Goal: Register for event/course

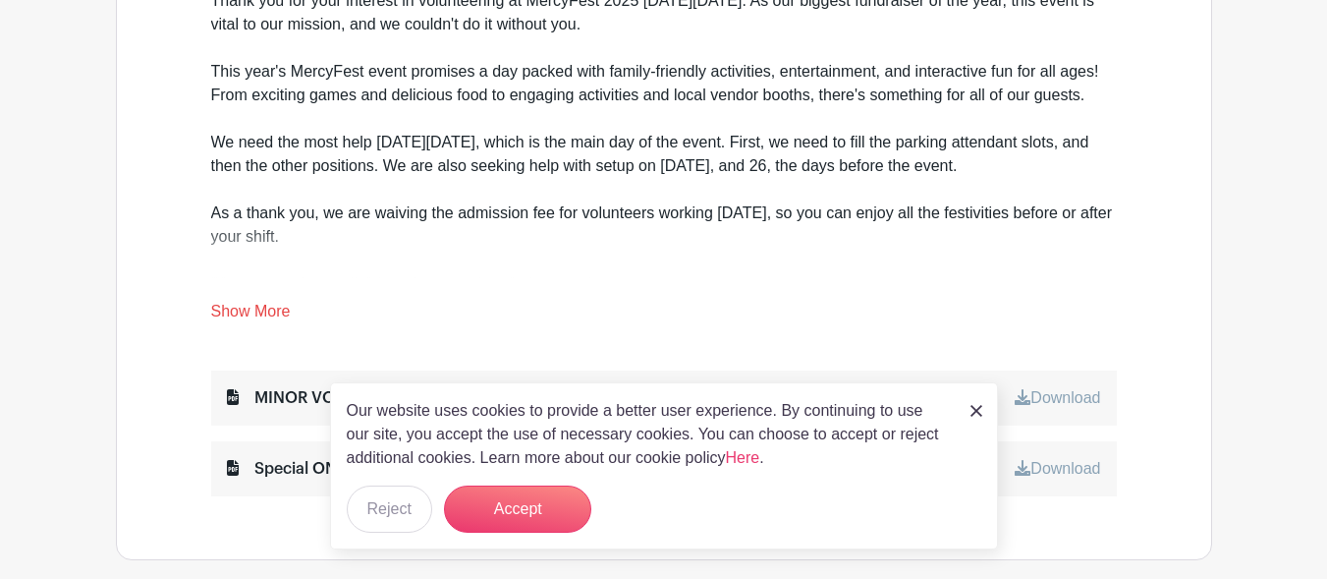
scroll to position [766, 0]
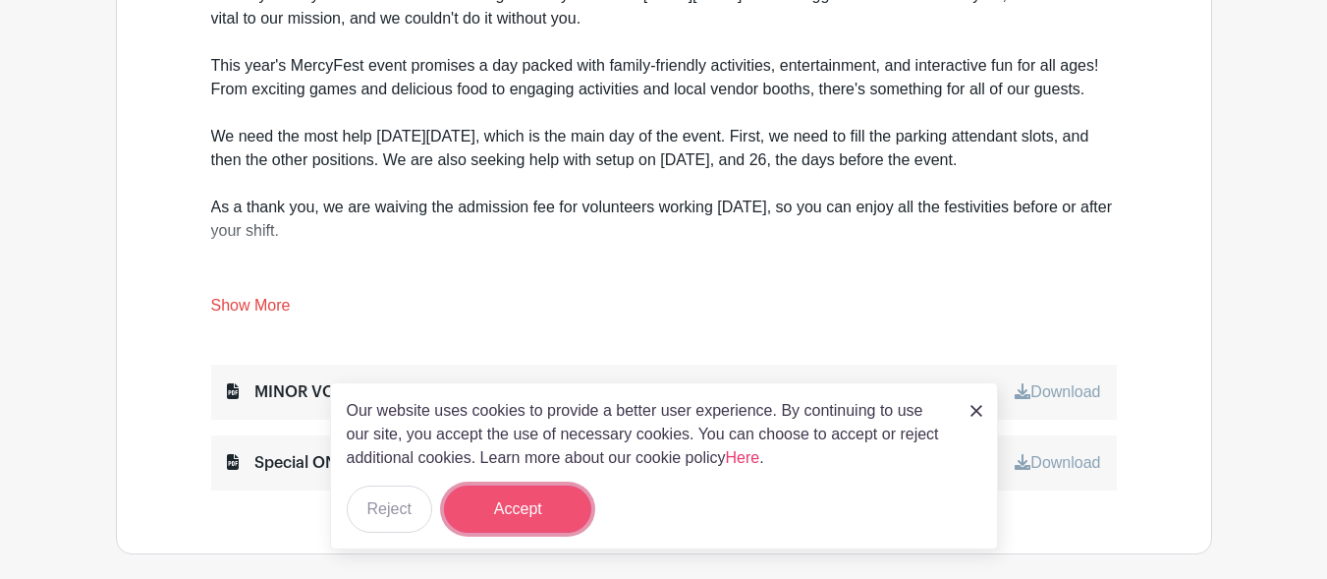
click at [496, 516] on button "Accept" at bounding box center [517, 508] width 147 height 47
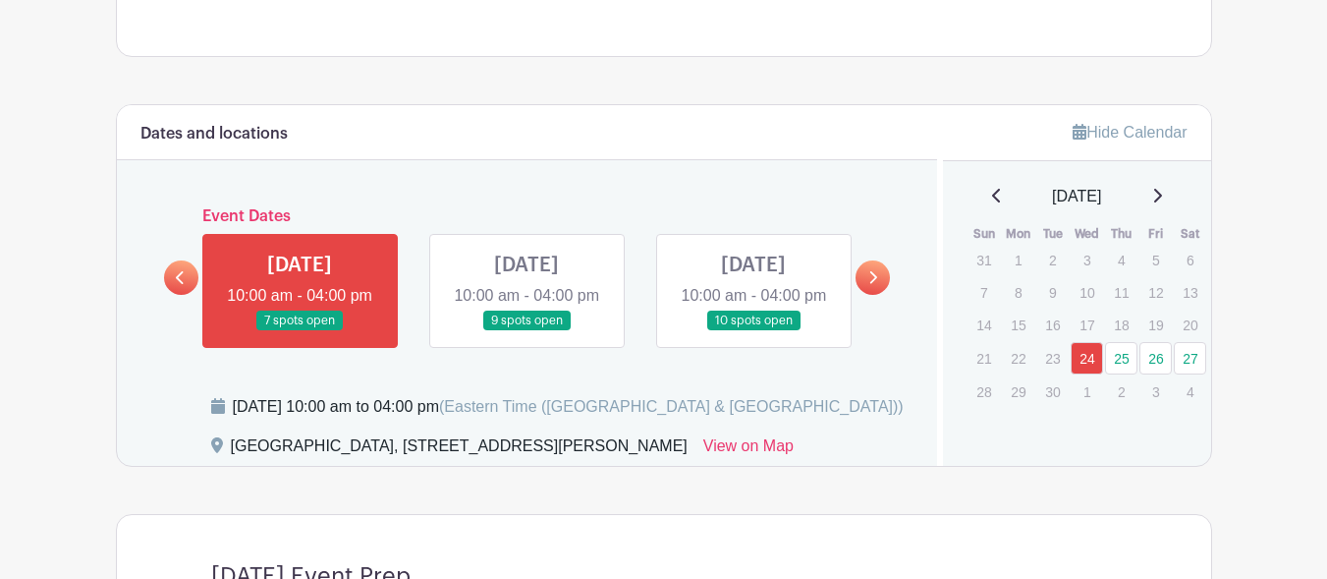
scroll to position [1221, 0]
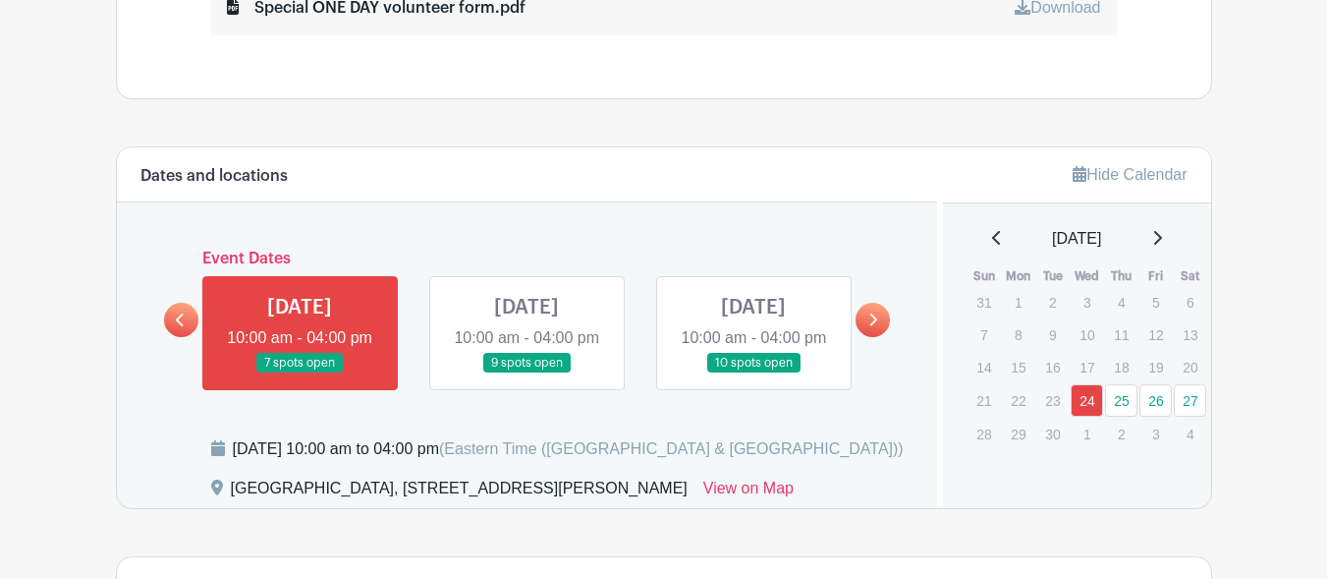
click at [527, 373] on link at bounding box center [527, 373] width 0 height 0
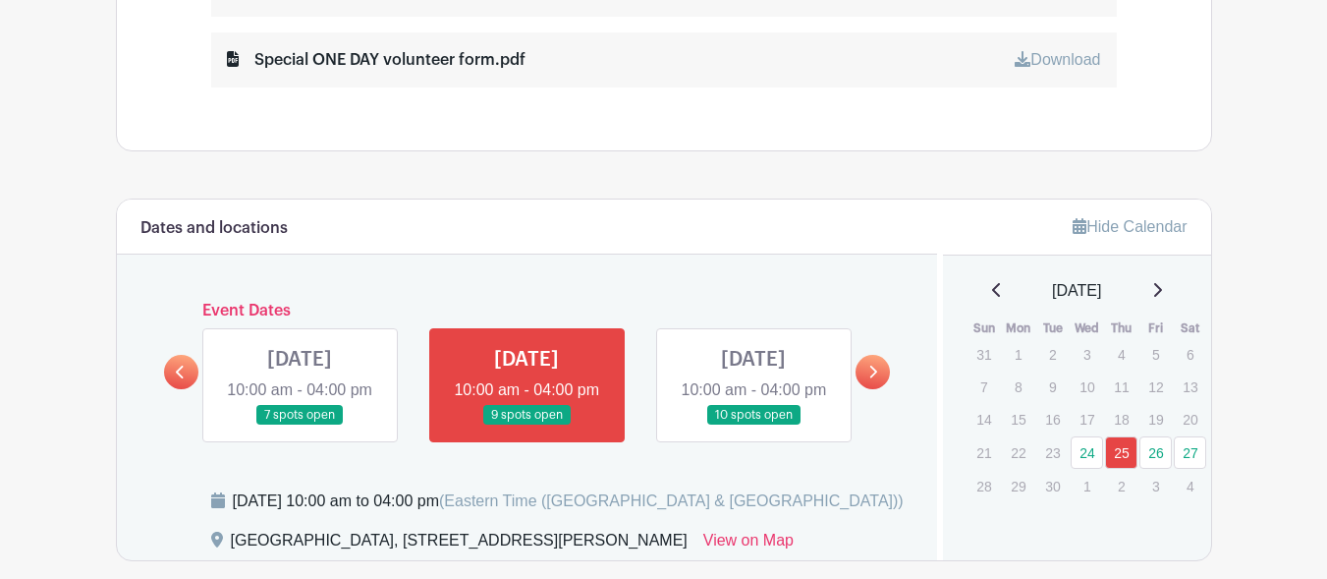
scroll to position [1159, 0]
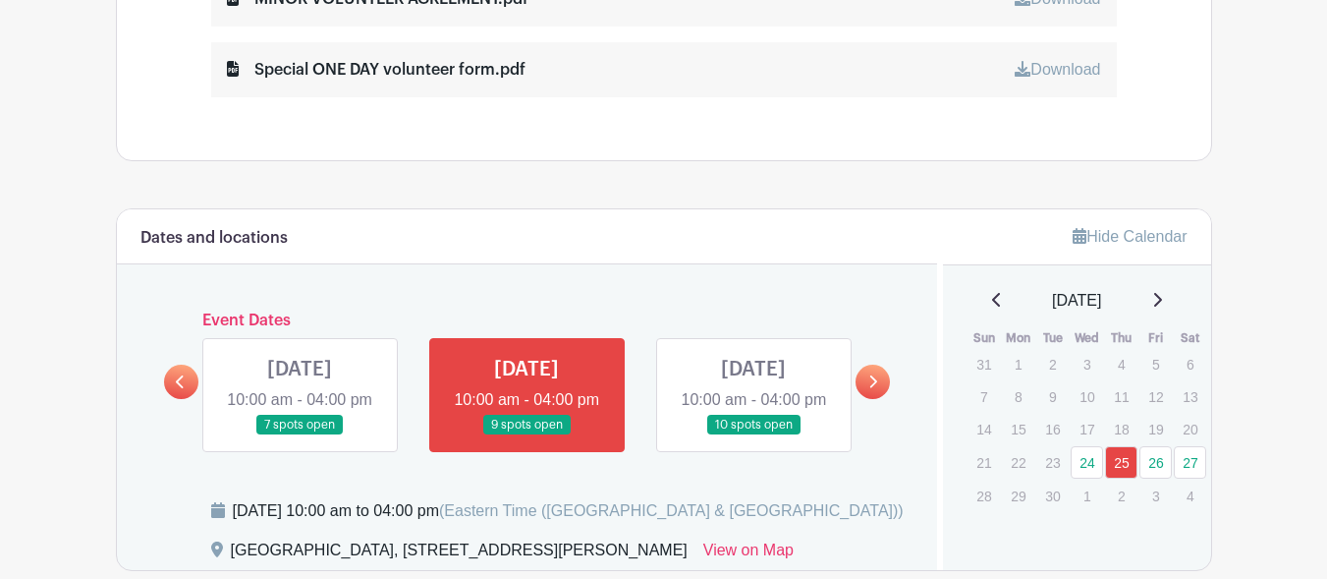
click at [754, 435] on link at bounding box center [754, 435] width 0 height 0
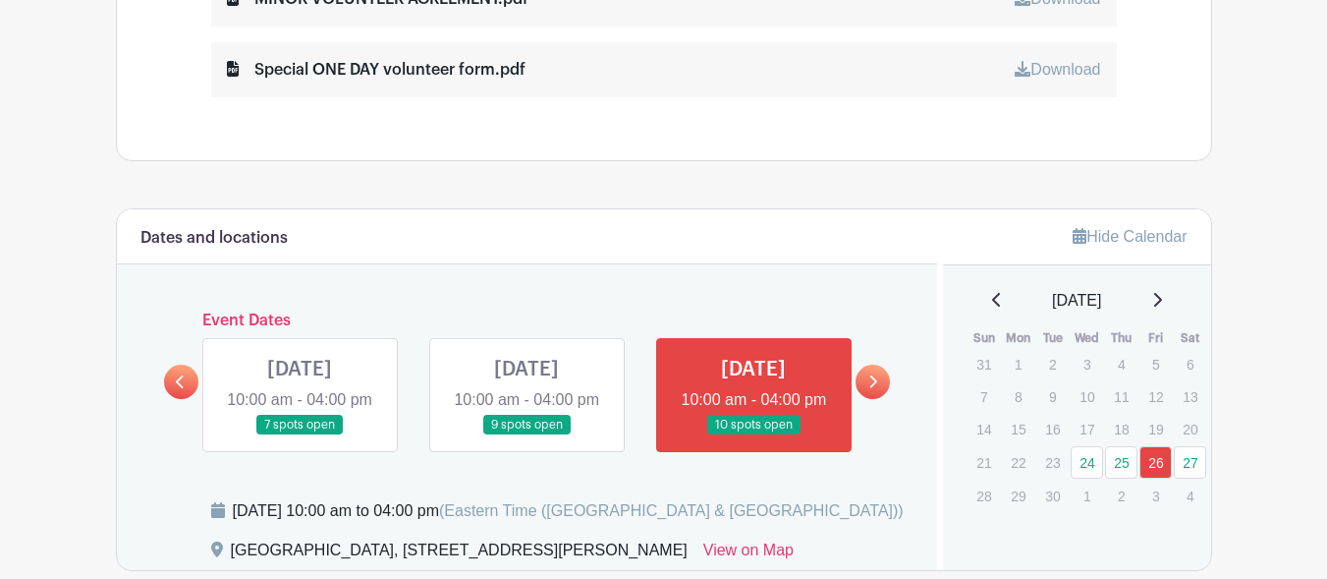
click at [754, 435] on link at bounding box center [754, 435] width 0 height 0
